Goal: Find specific page/section: Find specific page/section

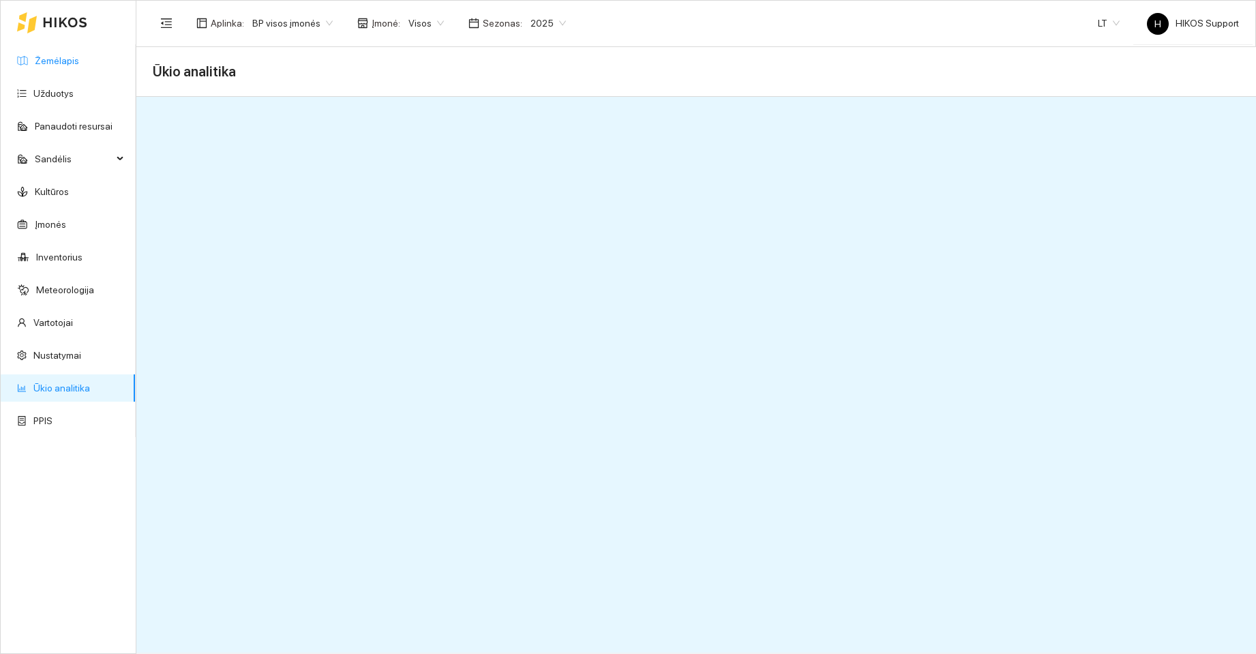
click at [53, 63] on link "Žemėlapis" at bounding box center [57, 60] width 44 height 11
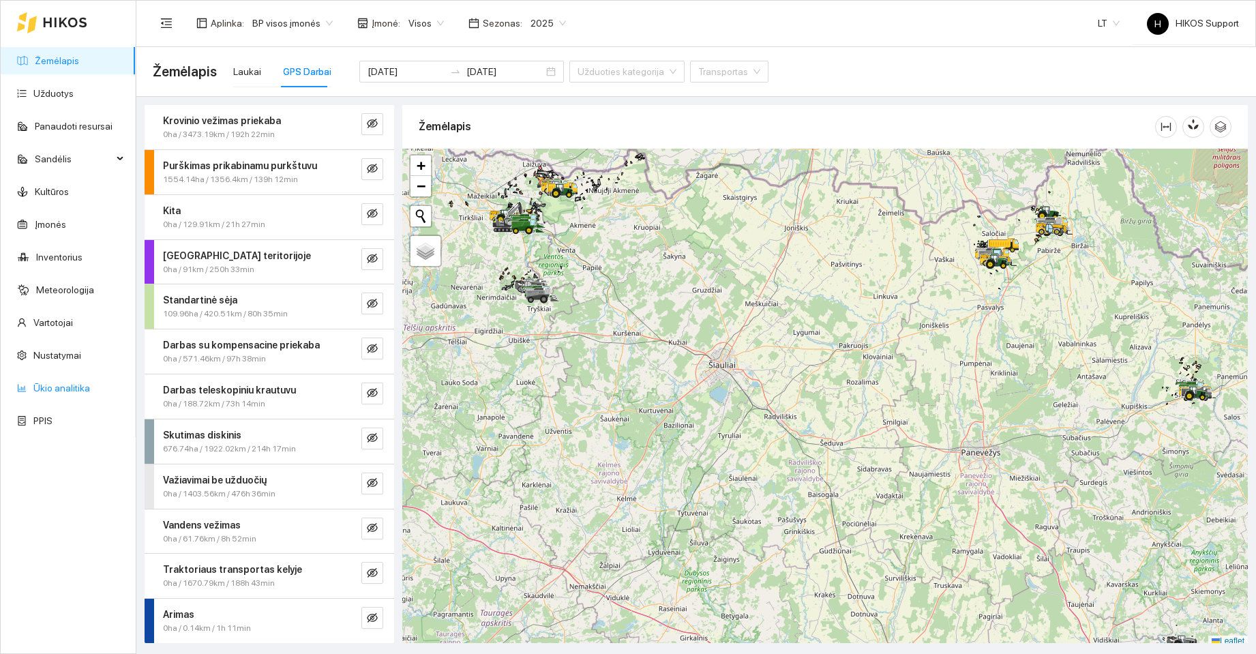
click at [53, 385] on link "Ūkio analitika" at bounding box center [61, 388] width 57 height 11
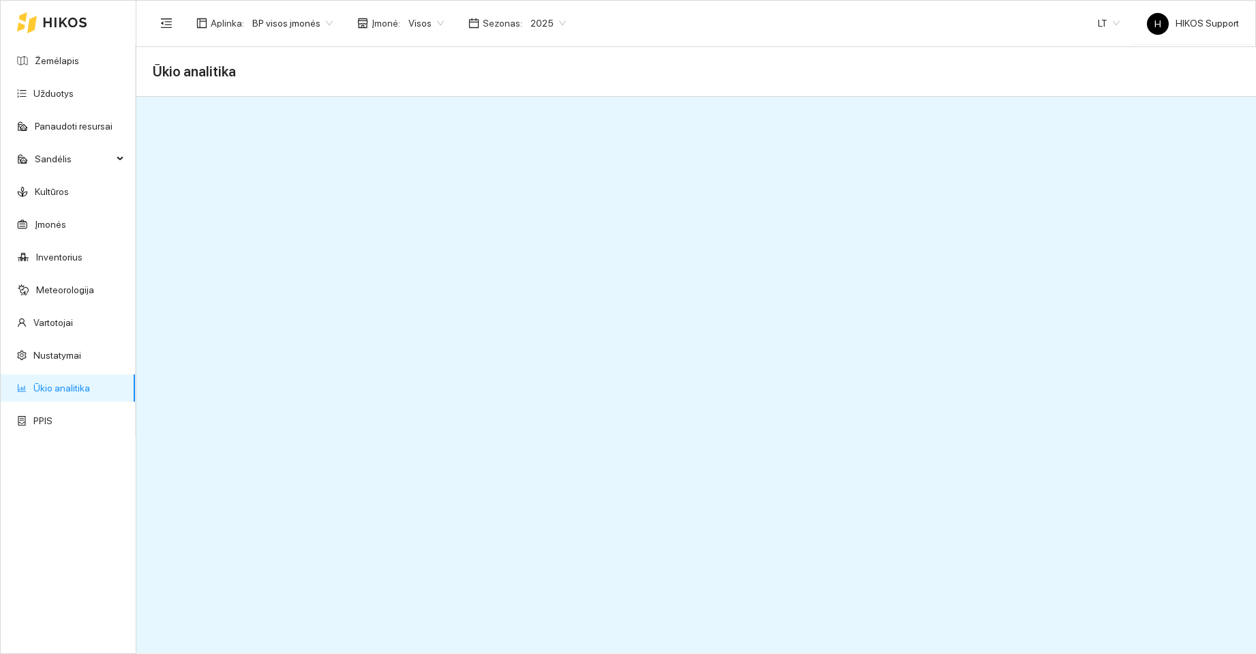
click at [299, 25] on span "BP visos įmonės" at bounding box center [292, 23] width 80 height 20
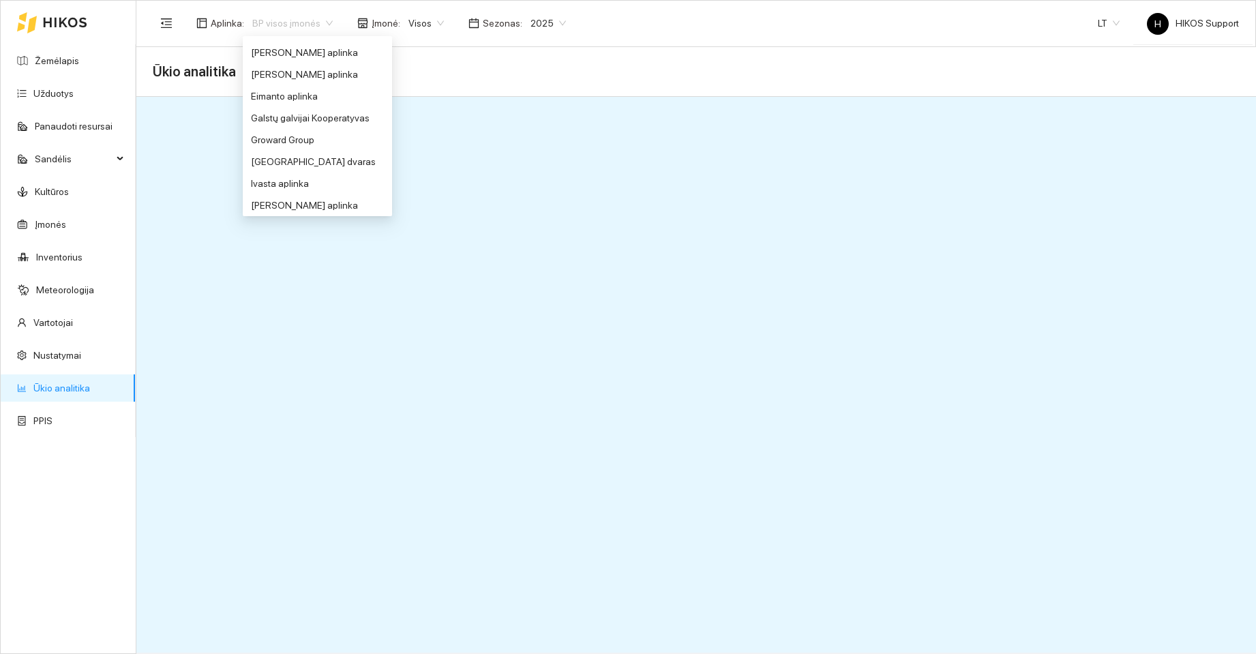
scroll to position [329, 0]
click at [286, 91] on div "Groward Group" at bounding box center [317, 92] width 133 height 15
